Goal: Check status

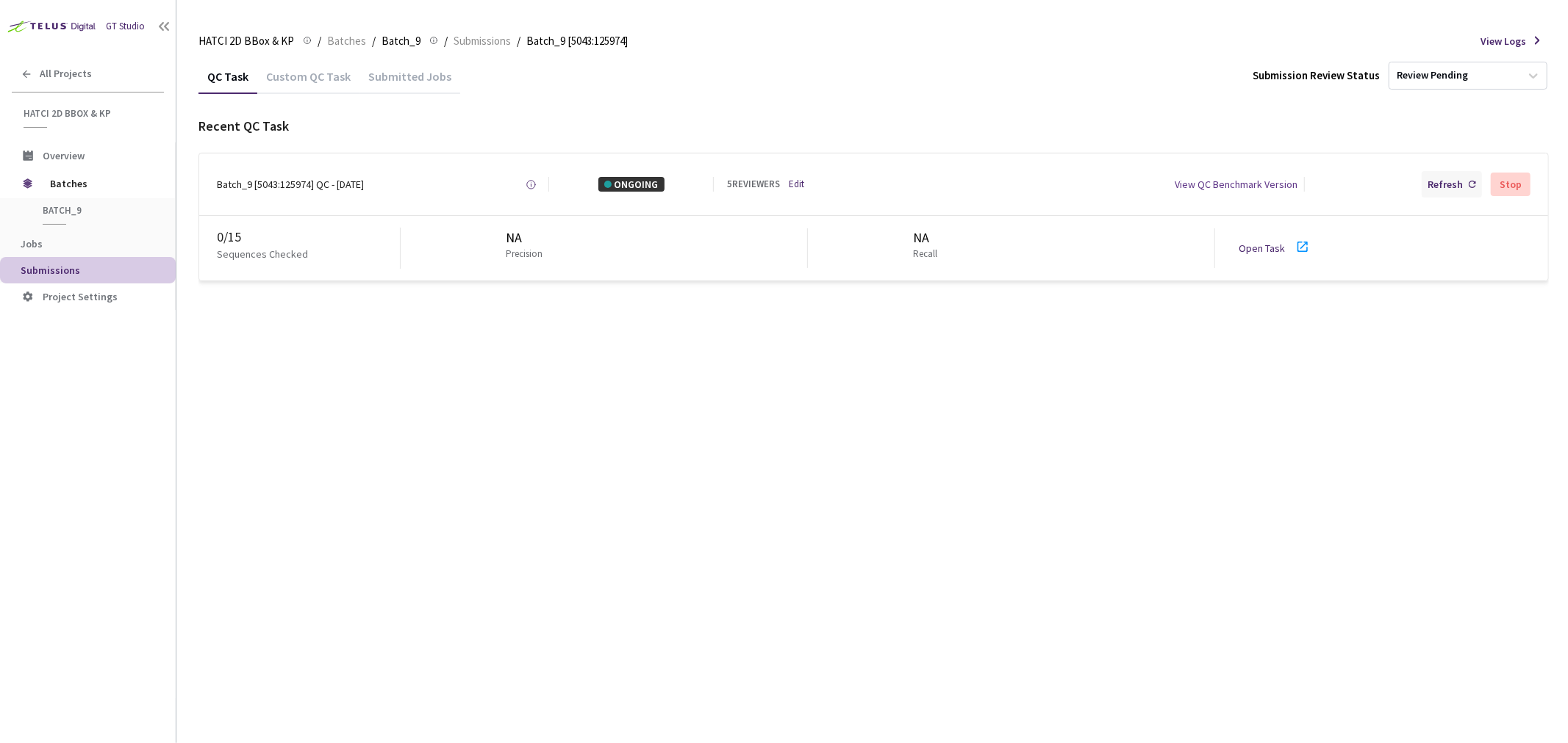
click at [1456, 178] on div "Refresh" at bounding box center [1445, 184] width 35 height 15
click at [1437, 184] on div "Refresh" at bounding box center [1445, 184] width 35 height 15
click at [319, 75] on div "Custom QC Task" at bounding box center [308, 82] width 102 height 25
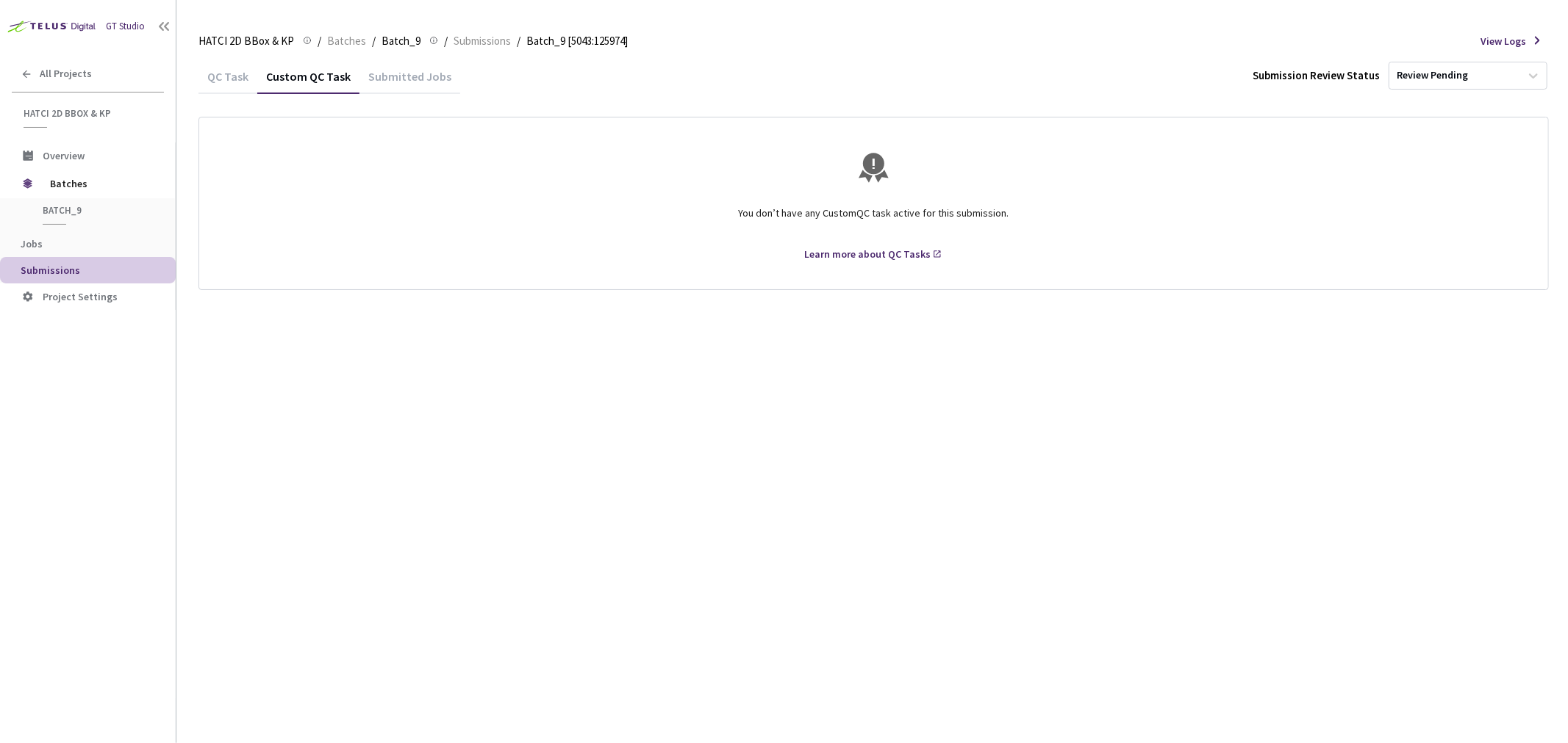
click at [403, 76] on div "Submitted Jobs" at bounding box center [410, 82] width 101 height 25
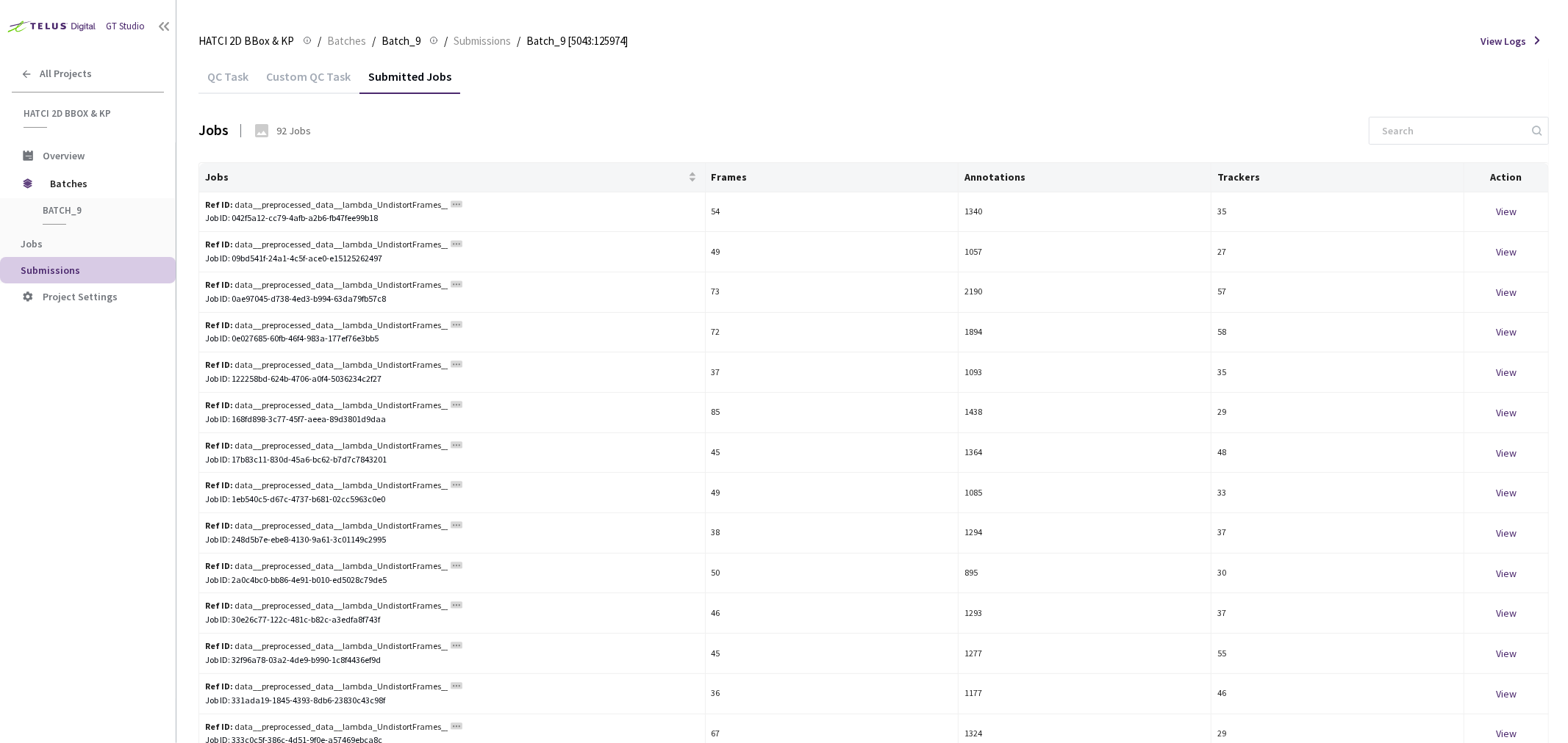
click at [239, 79] on div "QC Task" at bounding box center [227, 82] width 59 height 25
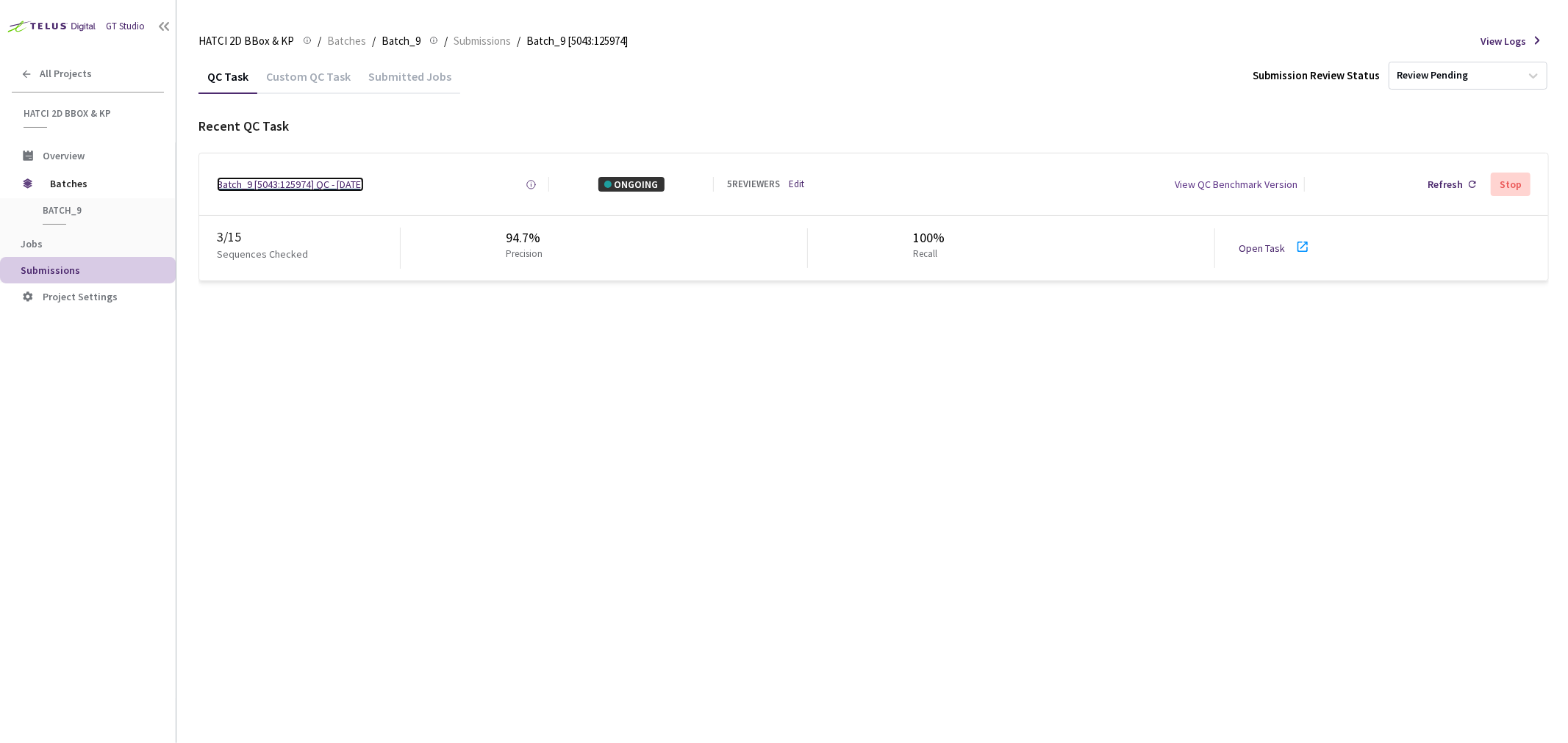
click at [307, 186] on div "Batch_9 [5043:125974] QC - [DATE]" at bounding box center [290, 184] width 147 height 15
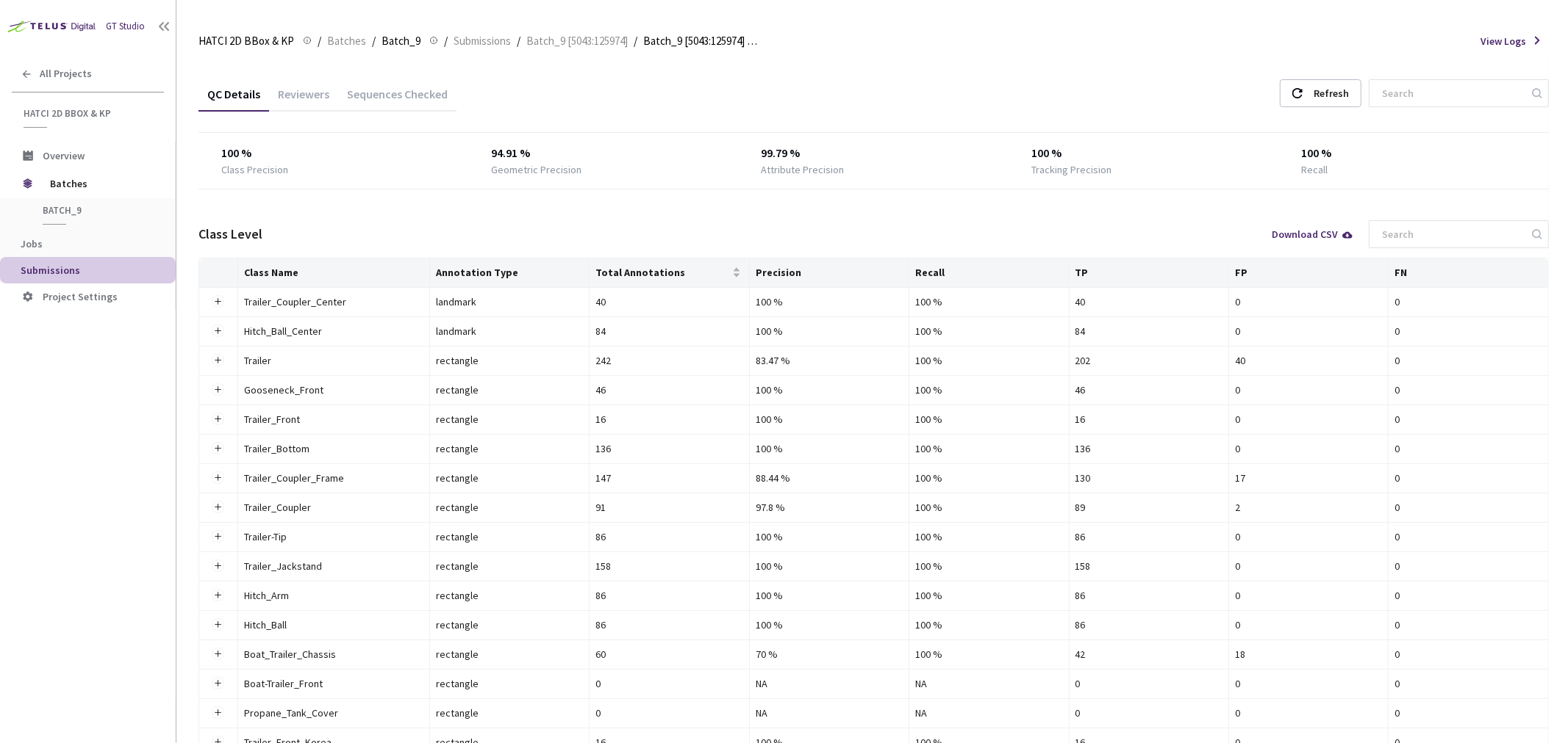
click at [423, 111] on div "Sequences Checked" at bounding box center [397, 99] width 119 height 25
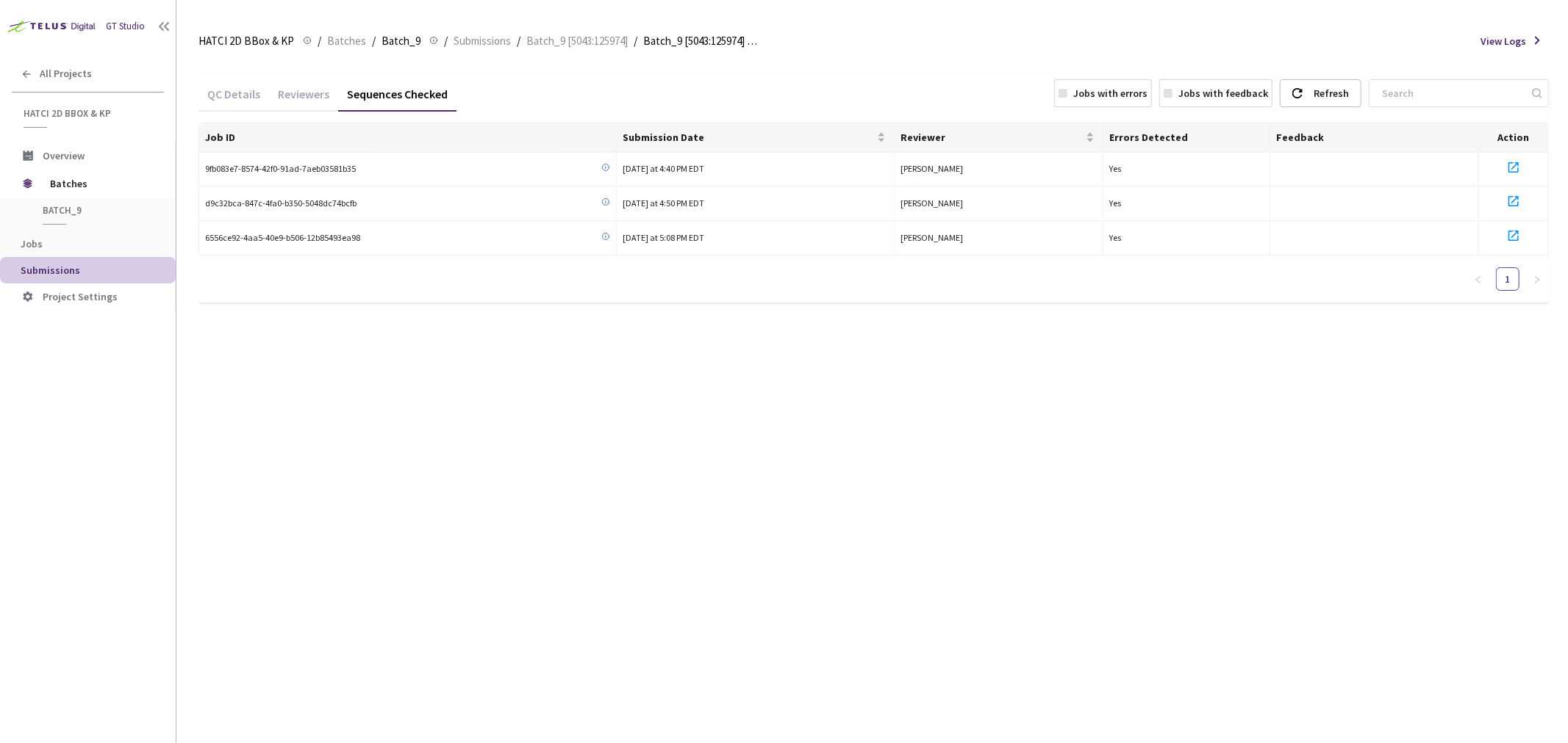
click at [413, 100] on div "Sequences Checked" at bounding box center [397, 99] width 119 height 25
